Goal: Task Accomplishment & Management: Use online tool/utility

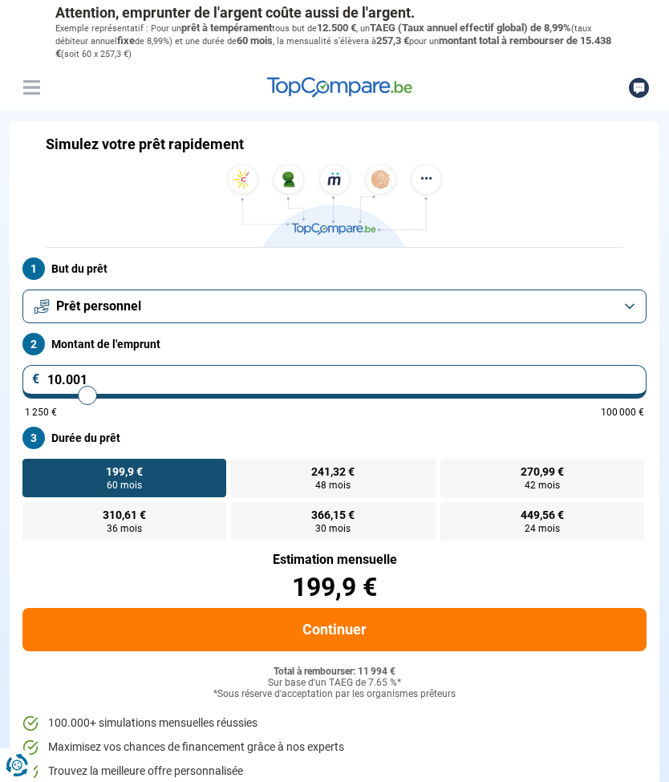
click at [79, 299] on span "Prêt personnel" at bounding box center [98, 306] width 85 height 18
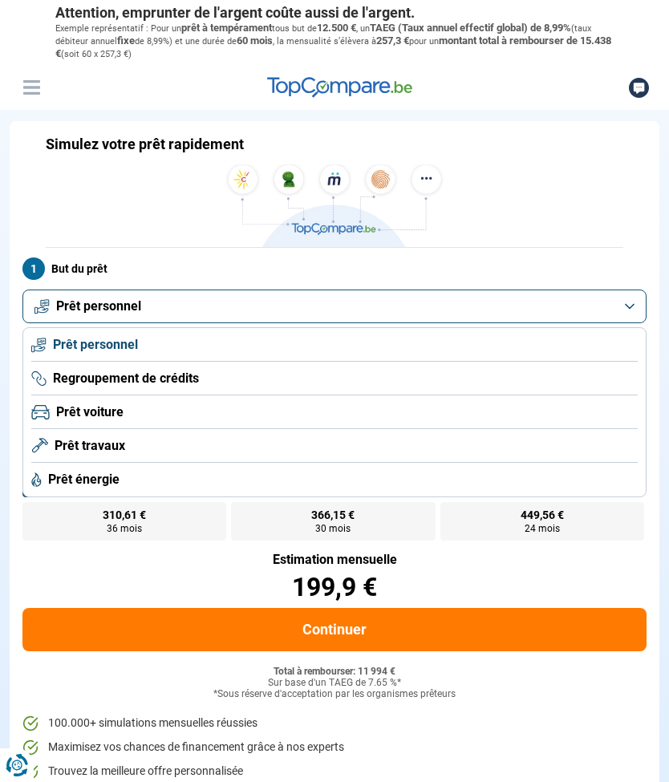
click at [72, 337] on span "Prêt personnel" at bounding box center [95, 345] width 85 height 18
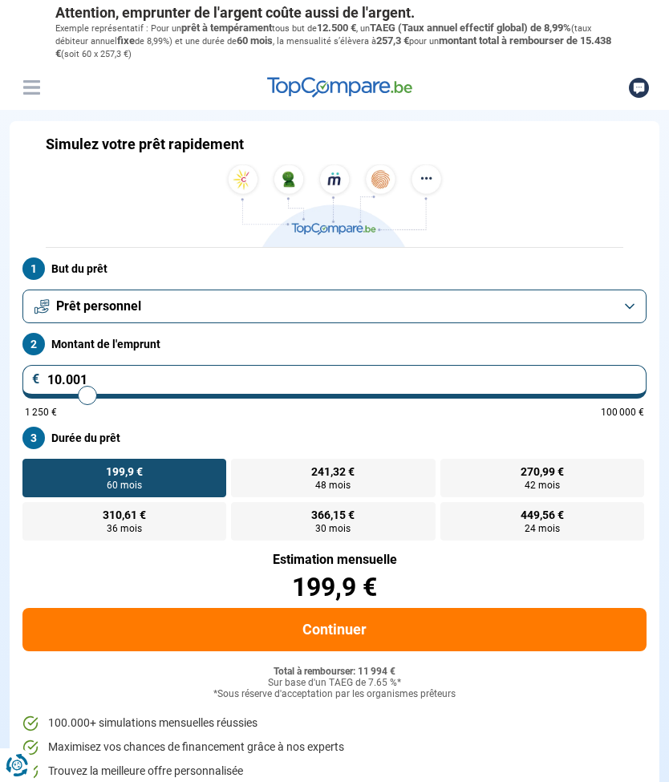
type input "10.250"
type input "10250"
type input "10.500"
type input "10500"
type input "11.000"
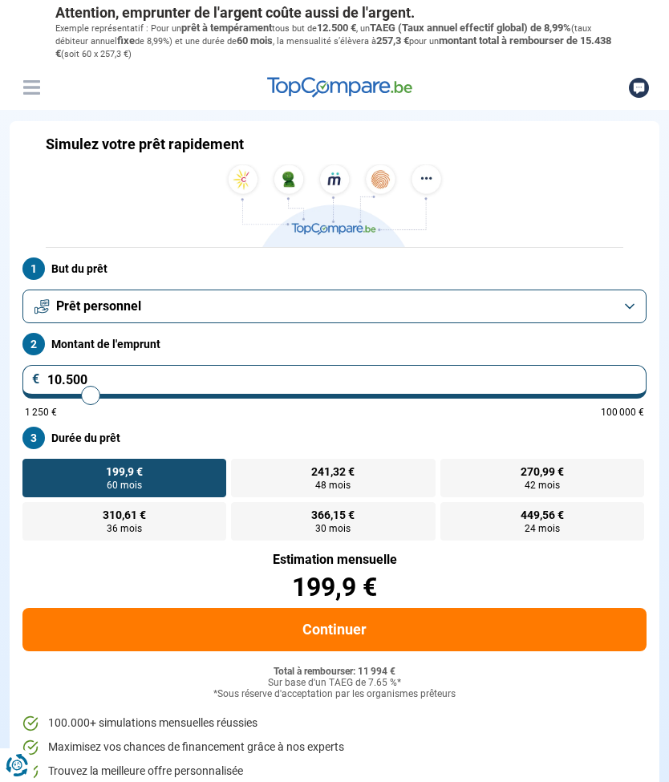
type input "11000"
type input "11.250"
type input "11250"
type input "11.500"
type input "11500"
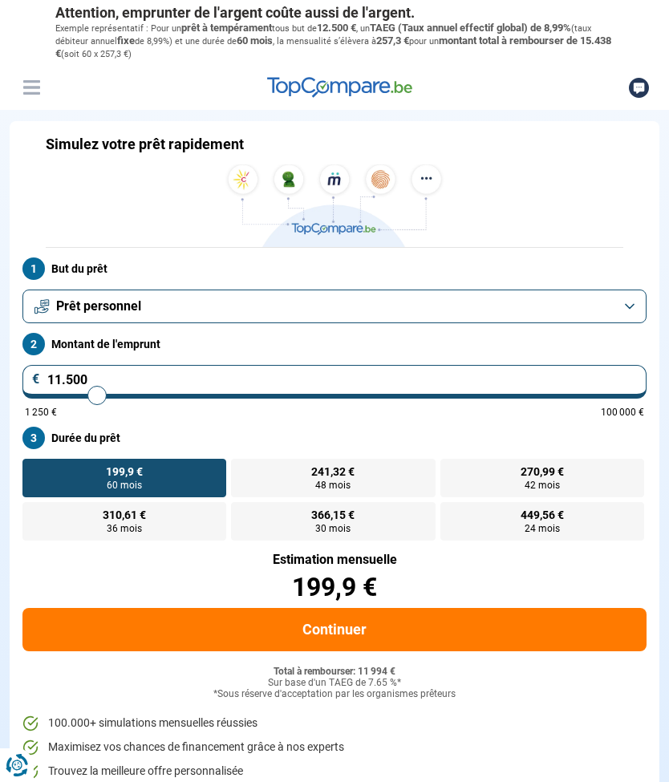
type input "11.750"
type input "11750"
type input "12.000"
type input "12000"
type input "12.250"
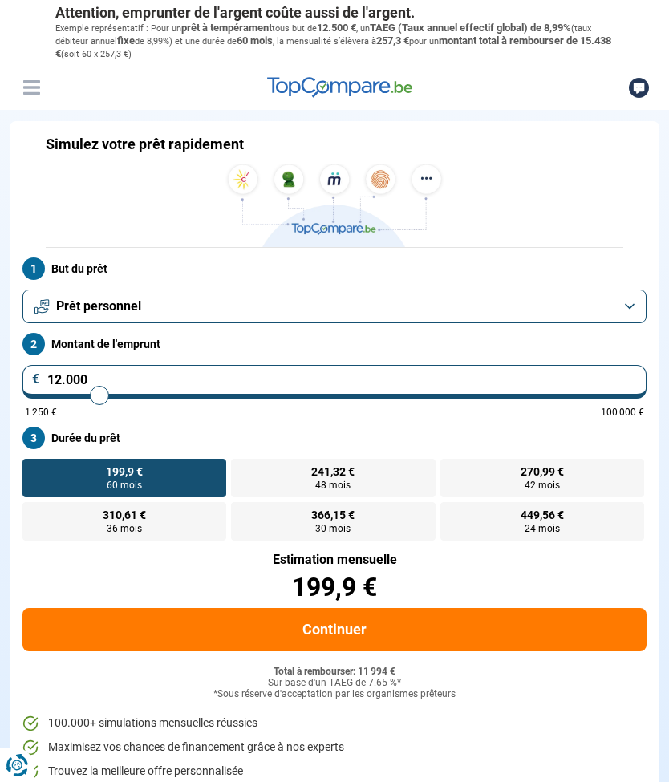
type input "12250"
type input "12.500"
type input "12500"
type input "12.750"
type input "12750"
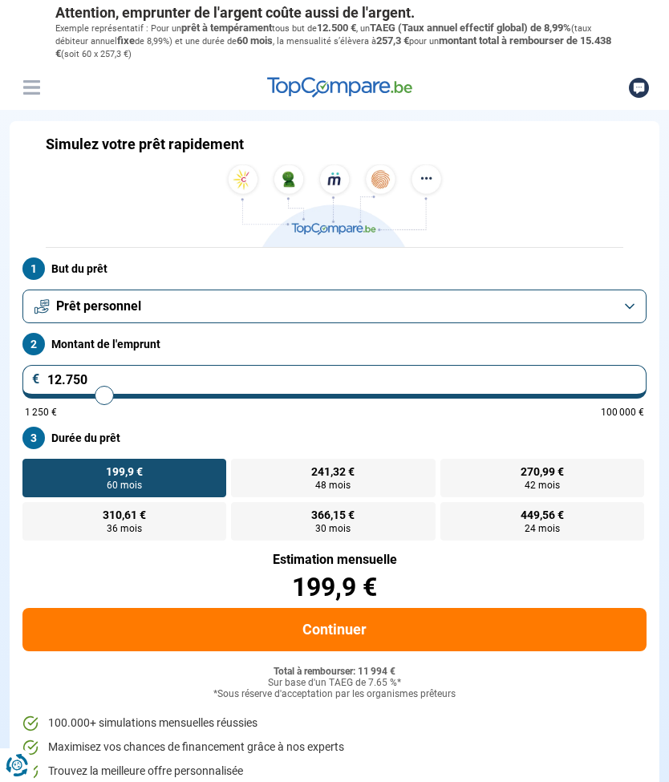
type input "13.000"
type input "13000"
type input "13.250"
type input "13250"
type input "13.500"
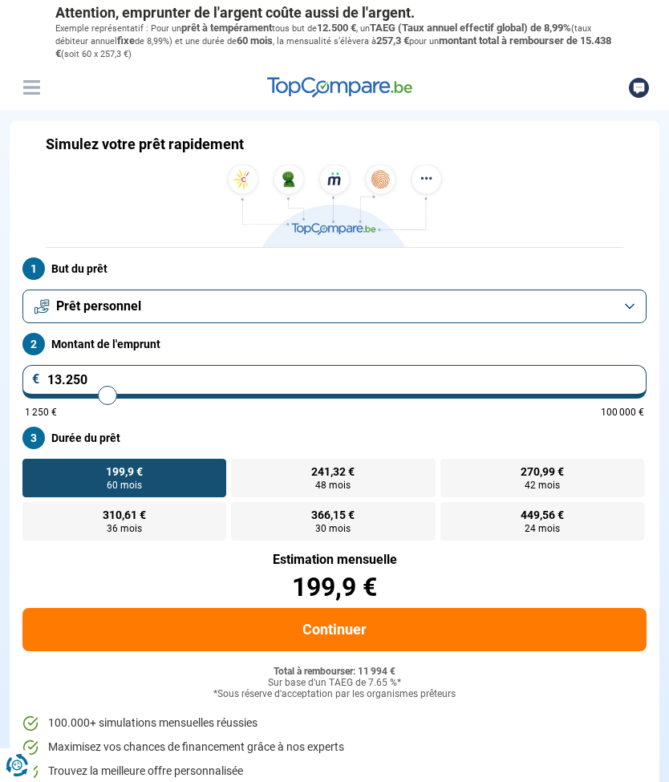
type input "13500"
type input "13.750"
type input "13750"
type input "14.000"
type input "14000"
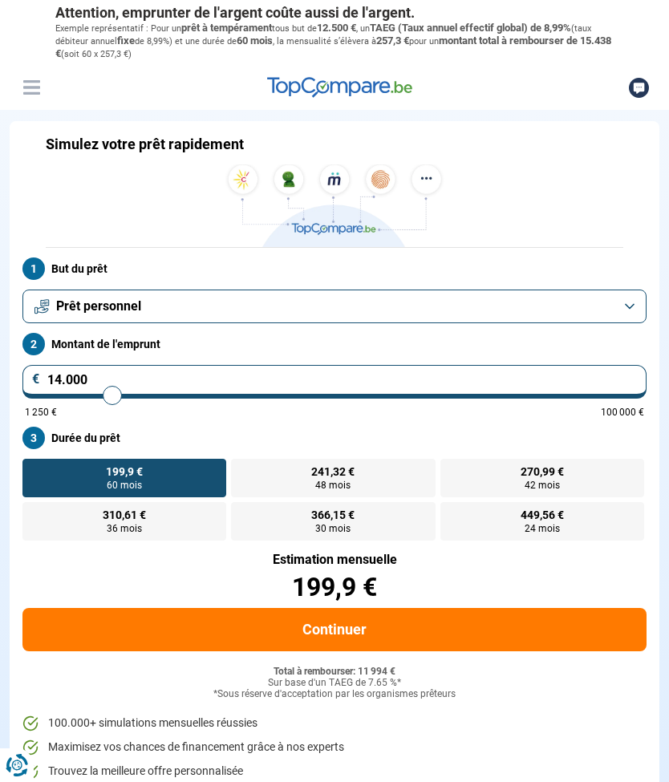
type input "14.250"
type input "14250"
type input "14.500"
type input "14500"
type input "14.750"
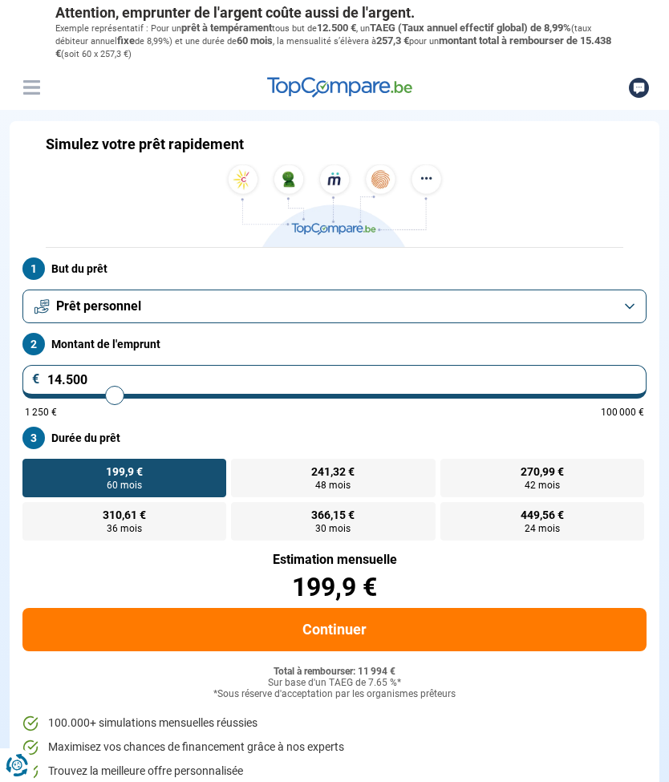
type input "14750"
type input "15.000"
type input "15000"
type input "15.250"
type input "15250"
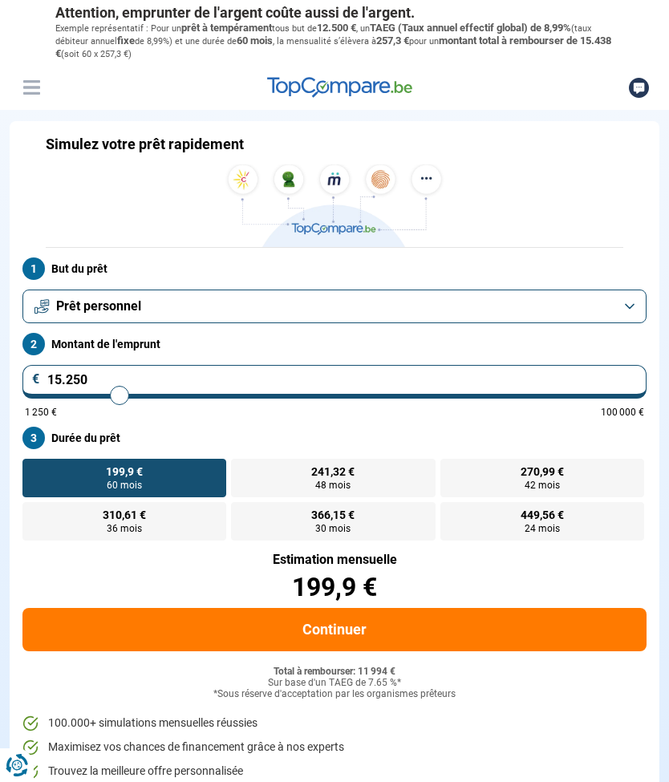
type input "15.500"
type input "15500"
type input "15.750"
type input "15750"
type input "16.000"
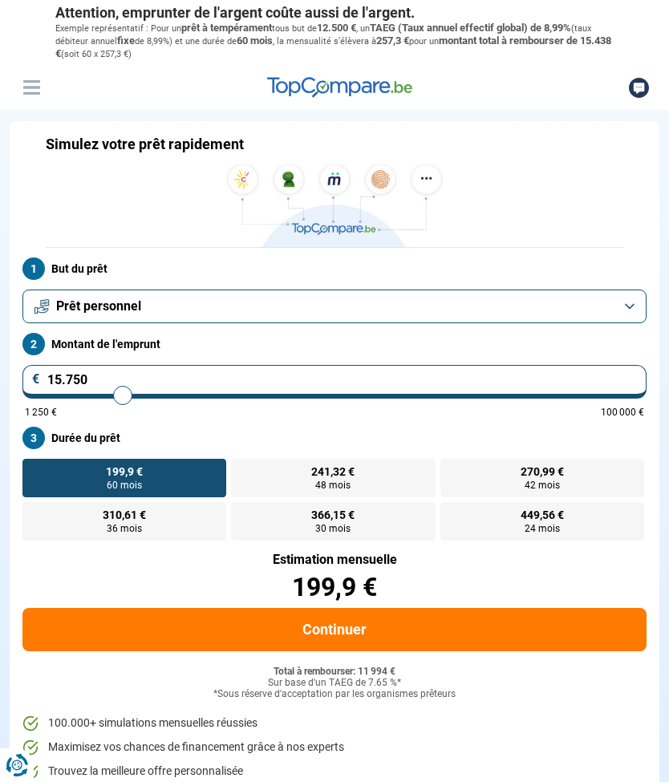
type input "16000"
type input "16.250"
type input "16250"
type input "16.500"
type input "16500"
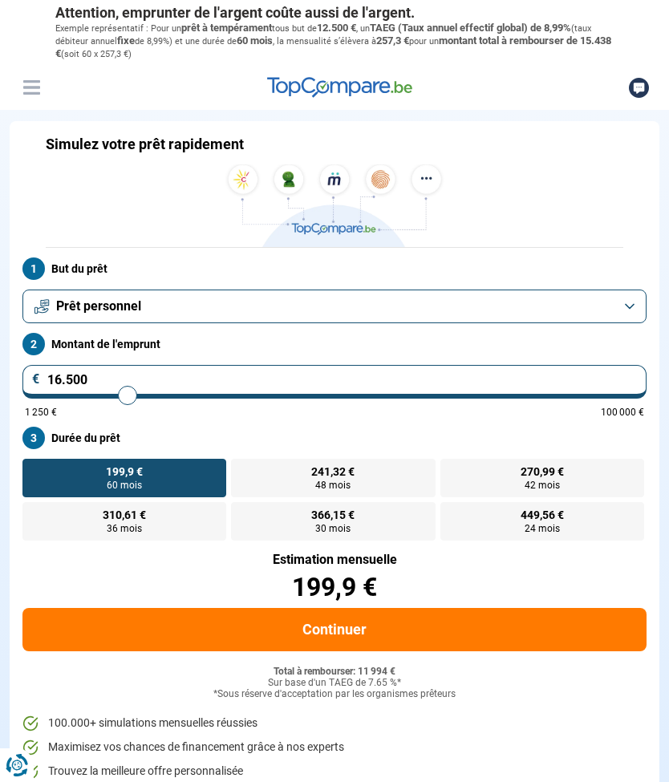
type input "16.750"
type input "16750"
type input "17.000"
type input "17000"
type input "17.250"
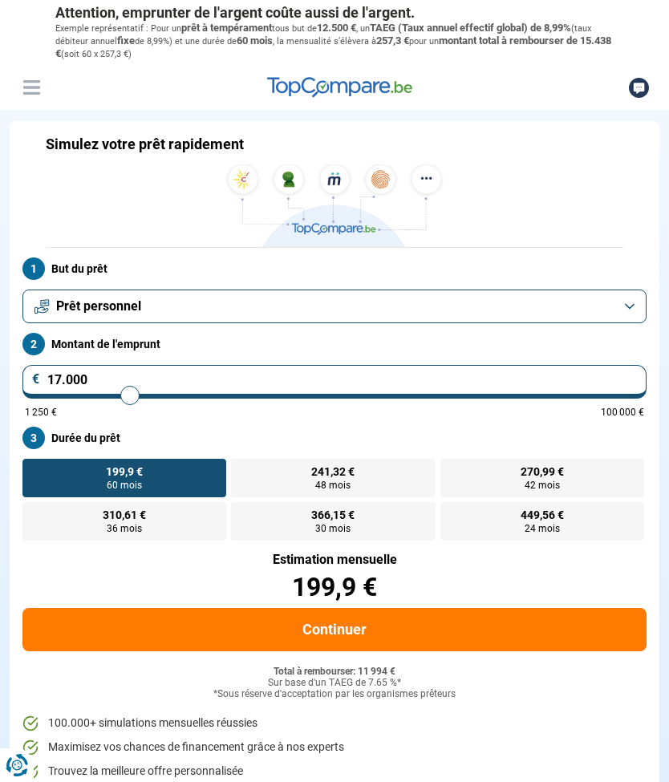
type input "17250"
type input "17.500"
type input "17500"
type input "18.000"
type input "18000"
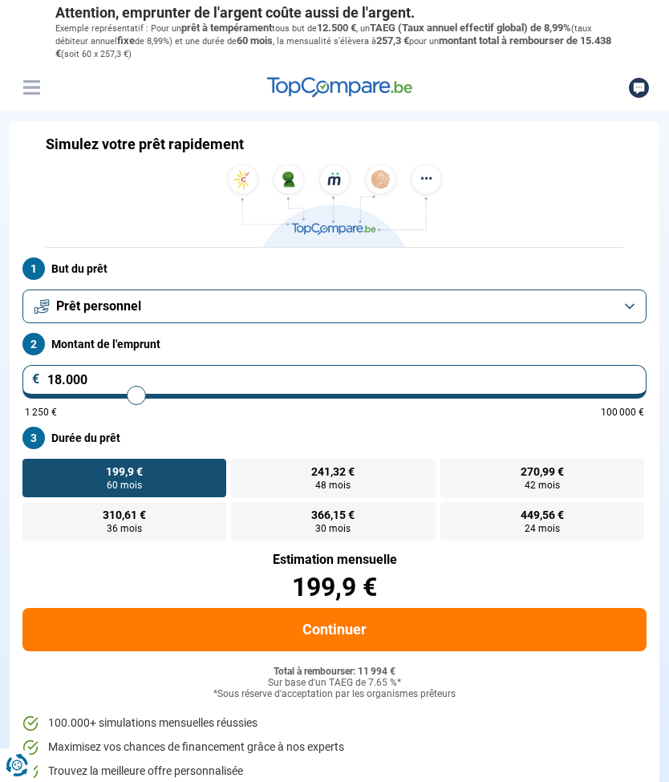
type input "18.250"
type input "18250"
type input "18.500"
type input "18500"
type input "18.750"
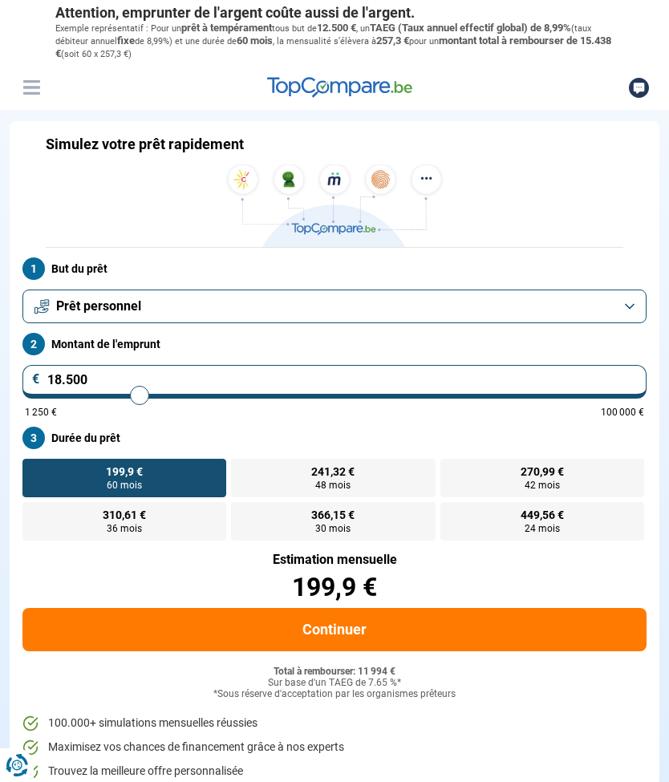
type input "18750"
type input "19.000"
type input "19000"
type input "19.250"
type input "19250"
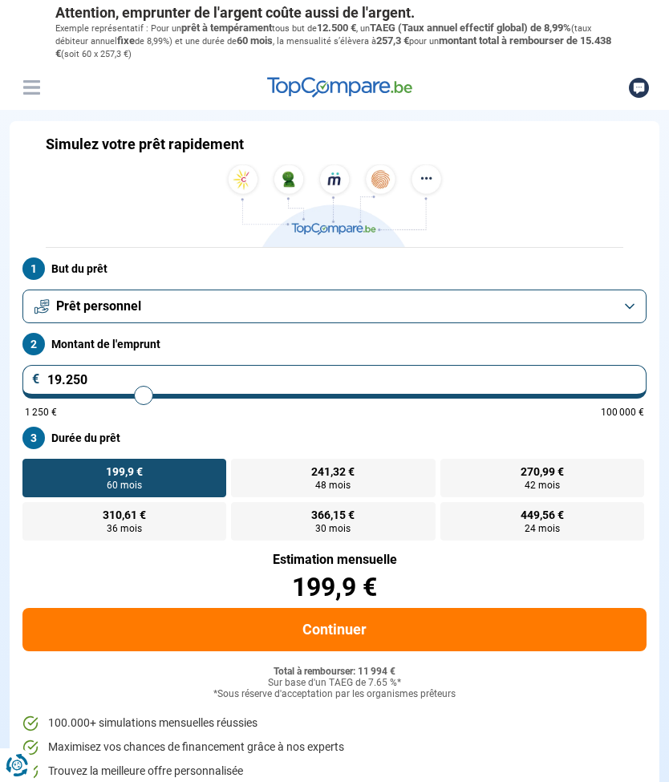
type input "19.500"
type input "19500"
type input "19.750"
type input "19750"
type input "20.000"
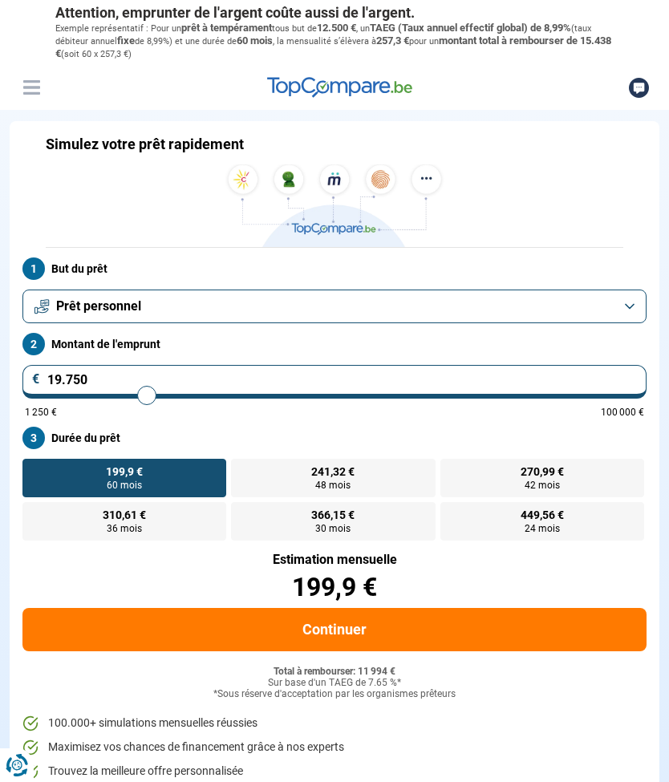
type input "20000"
type input "20.250"
type input "20250"
type input "20.500"
type input "20500"
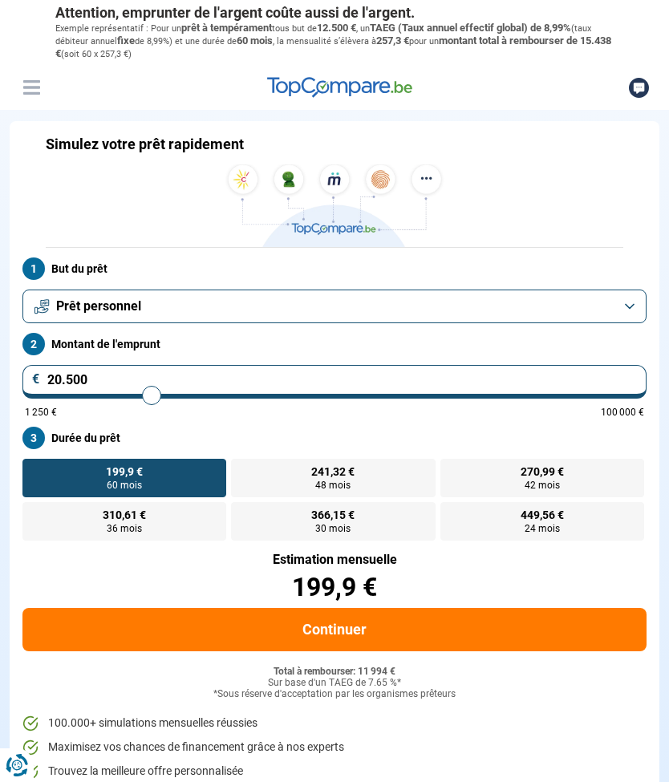
type input "20.250"
type input "20250"
type input "20.000"
type input "20000"
type input "19.750"
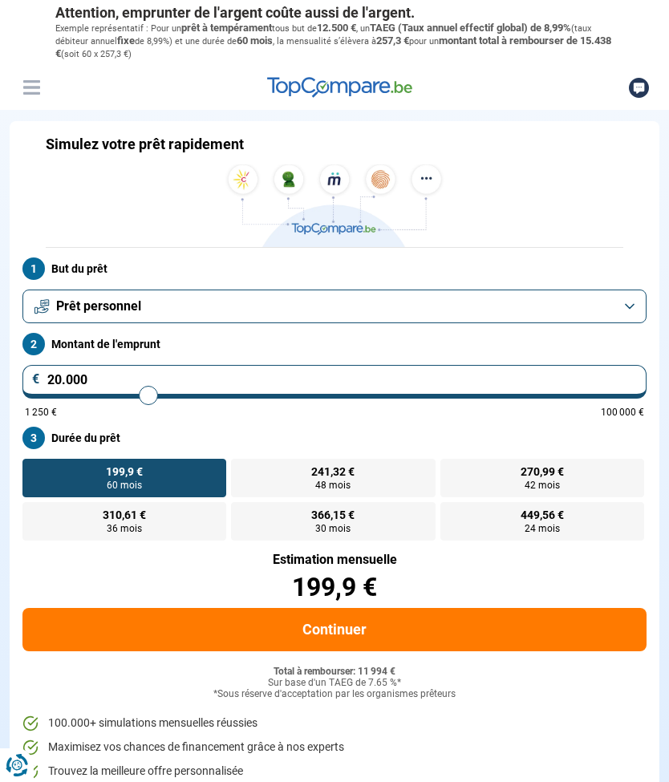
type input "19750"
type input "19.500"
type input "19500"
type input "19.250"
type input "19250"
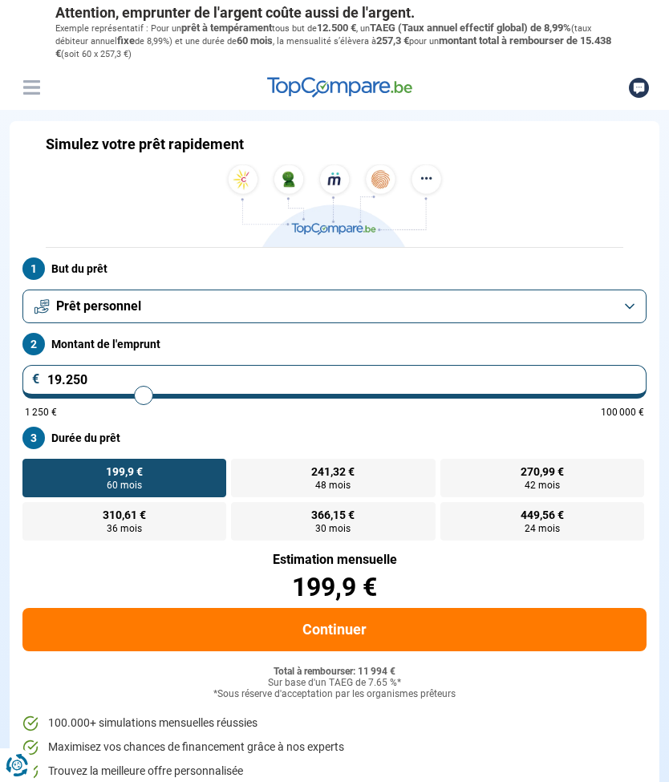
type input "19.000"
type input "19000"
type input "19.250"
type input "19250"
type input "19.500"
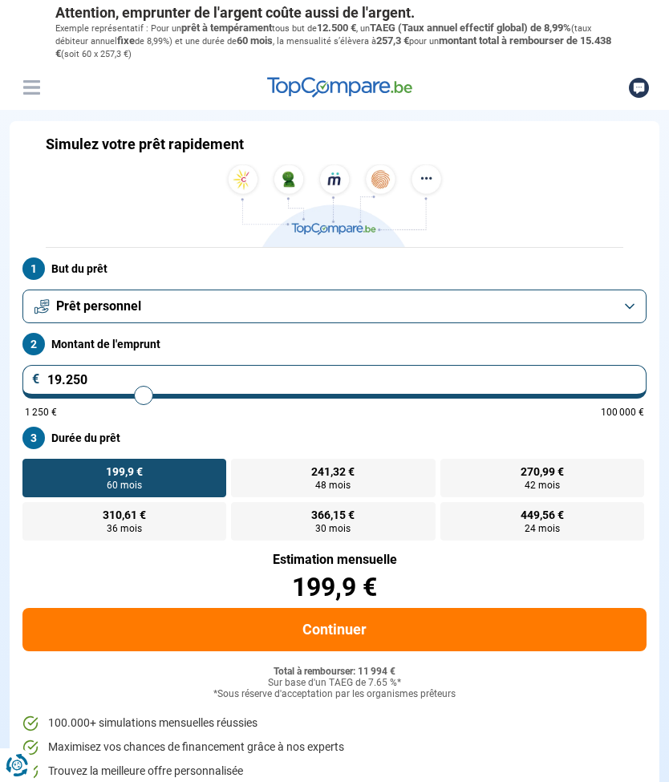
type input "19500"
type input "19.750"
type input "19750"
radio input "false"
